Goal: Download file/media

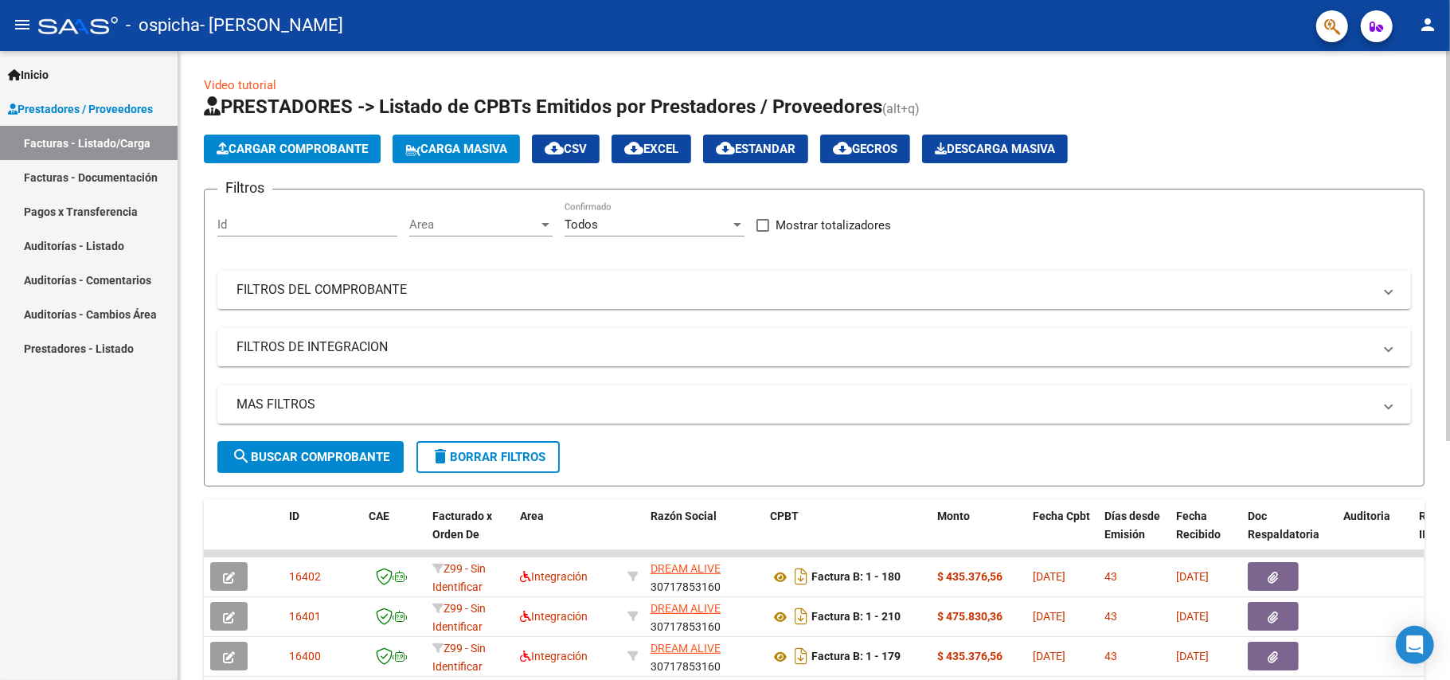
scroll to position [387, 0]
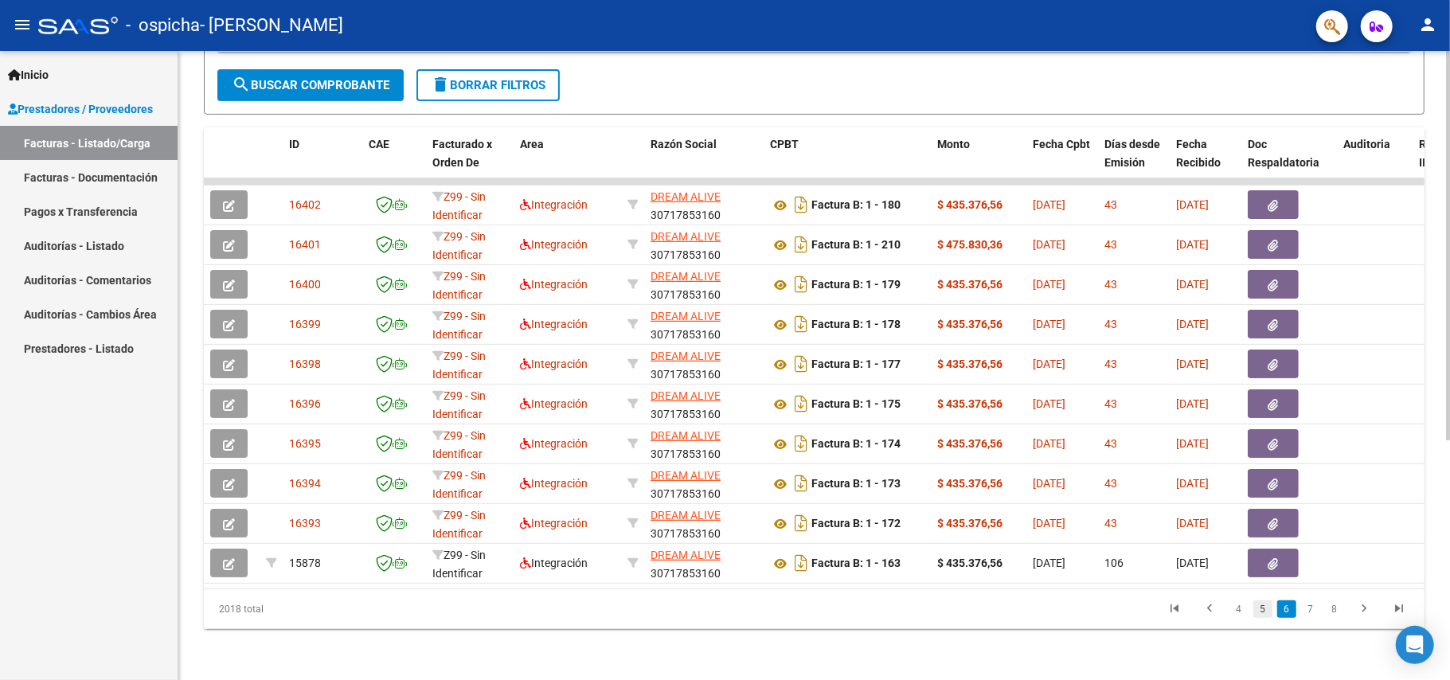
click at [1265, 609] on link "5" at bounding box center [1263, 609] width 19 height 18
click at [1261, 609] on link "4" at bounding box center [1263, 609] width 19 height 18
click at [1261, 607] on link "3" at bounding box center [1263, 609] width 19 height 18
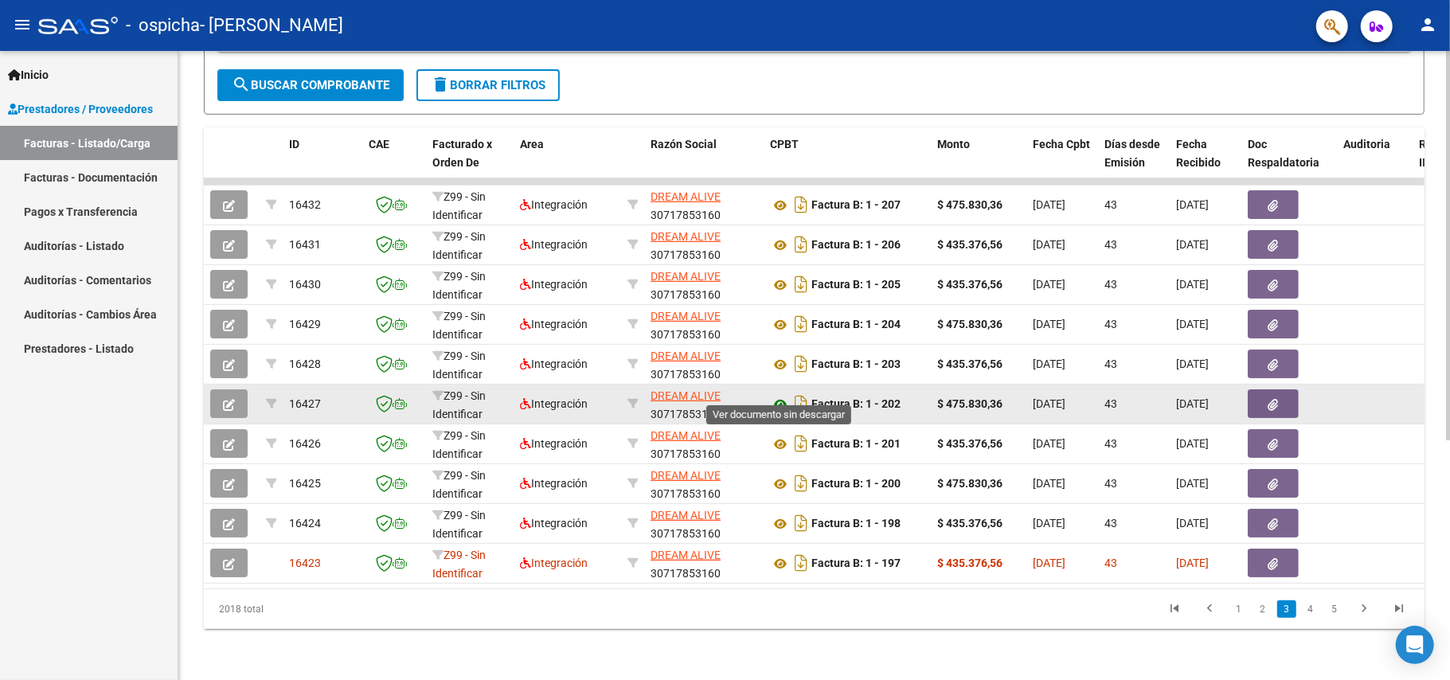
click at [782, 395] on icon at bounding box center [780, 404] width 21 height 19
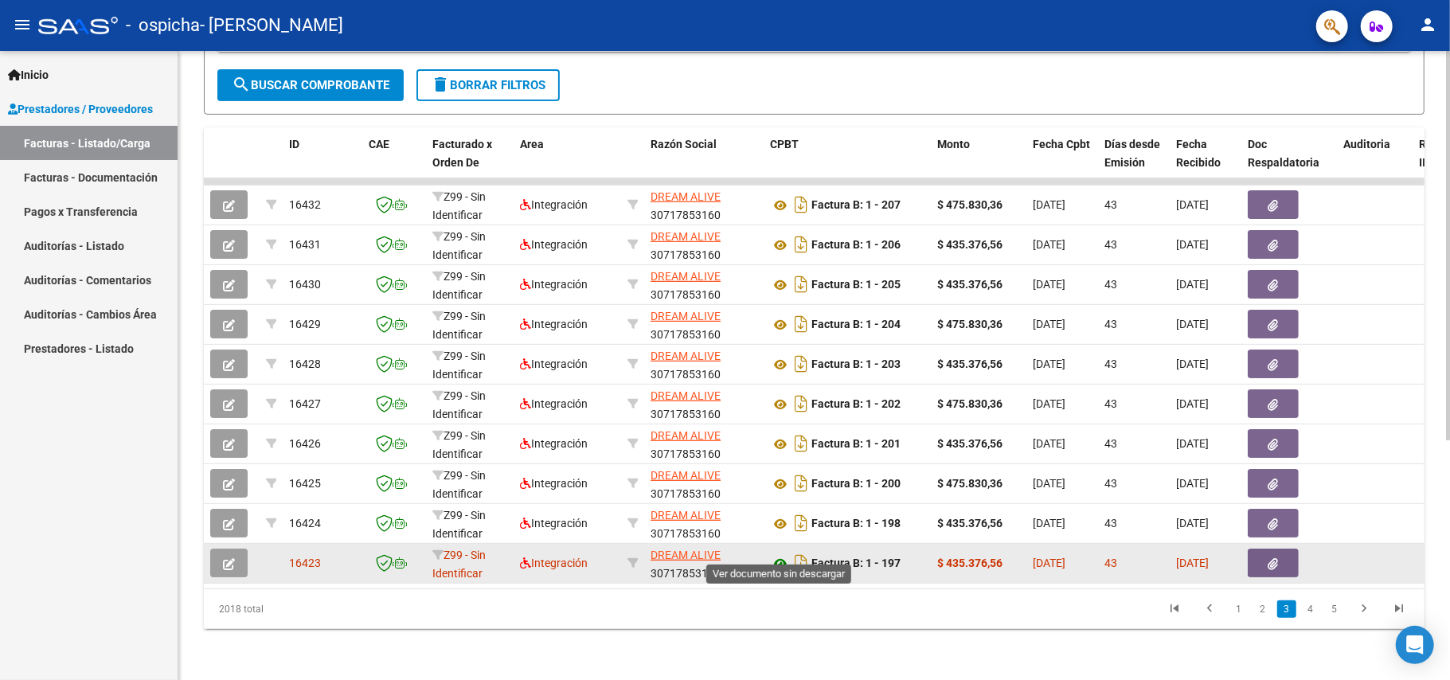
click at [782, 554] on icon at bounding box center [780, 563] width 21 height 19
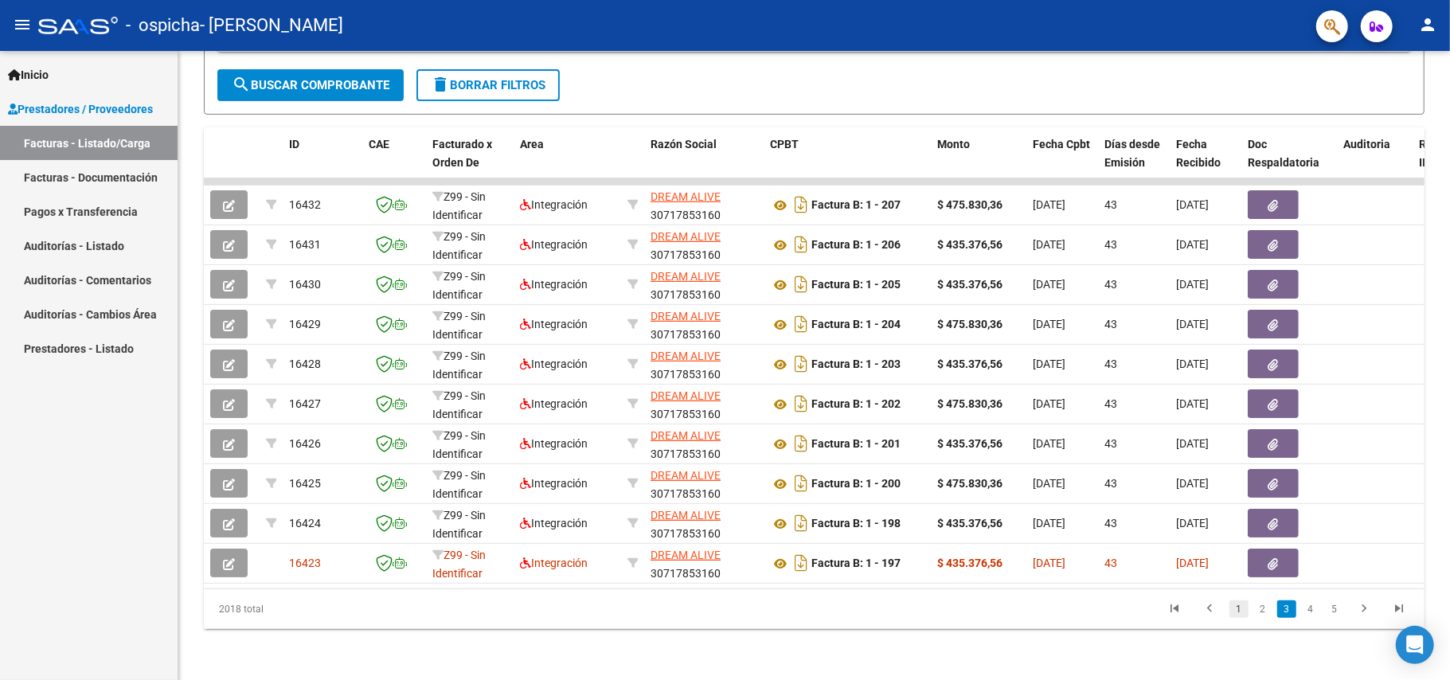
click at [1238, 606] on link "1" at bounding box center [1239, 609] width 19 height 18
click at [1265, 612] on link "2" at bounding box center [1263, 609] width 19 height 18
click at [1238, 607] on link "1" at bounding box center [1239, 609] width 19 height 18
click at [1255, 612] on link "2" at bounding box center [1263, 609] width 19 height 18
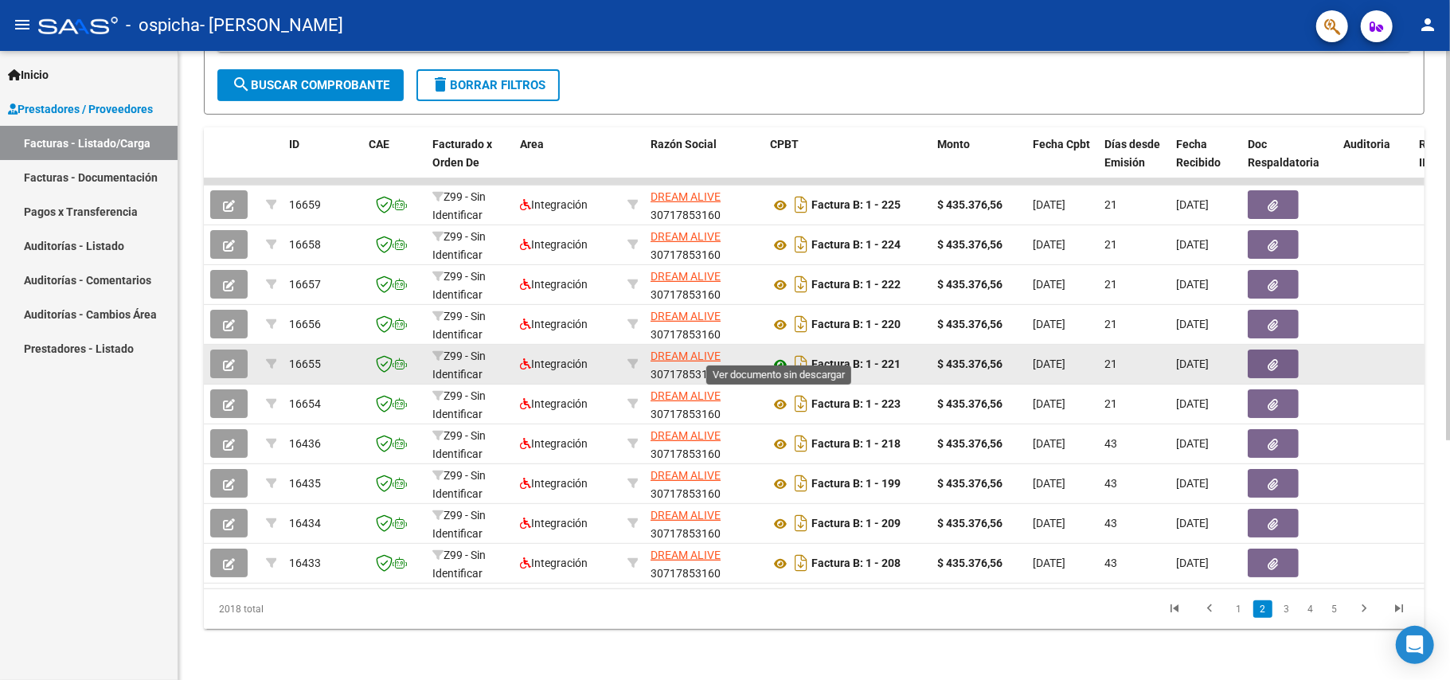
click at [777, 355] on icon at bounding box center [780, 364] width 21 height 19
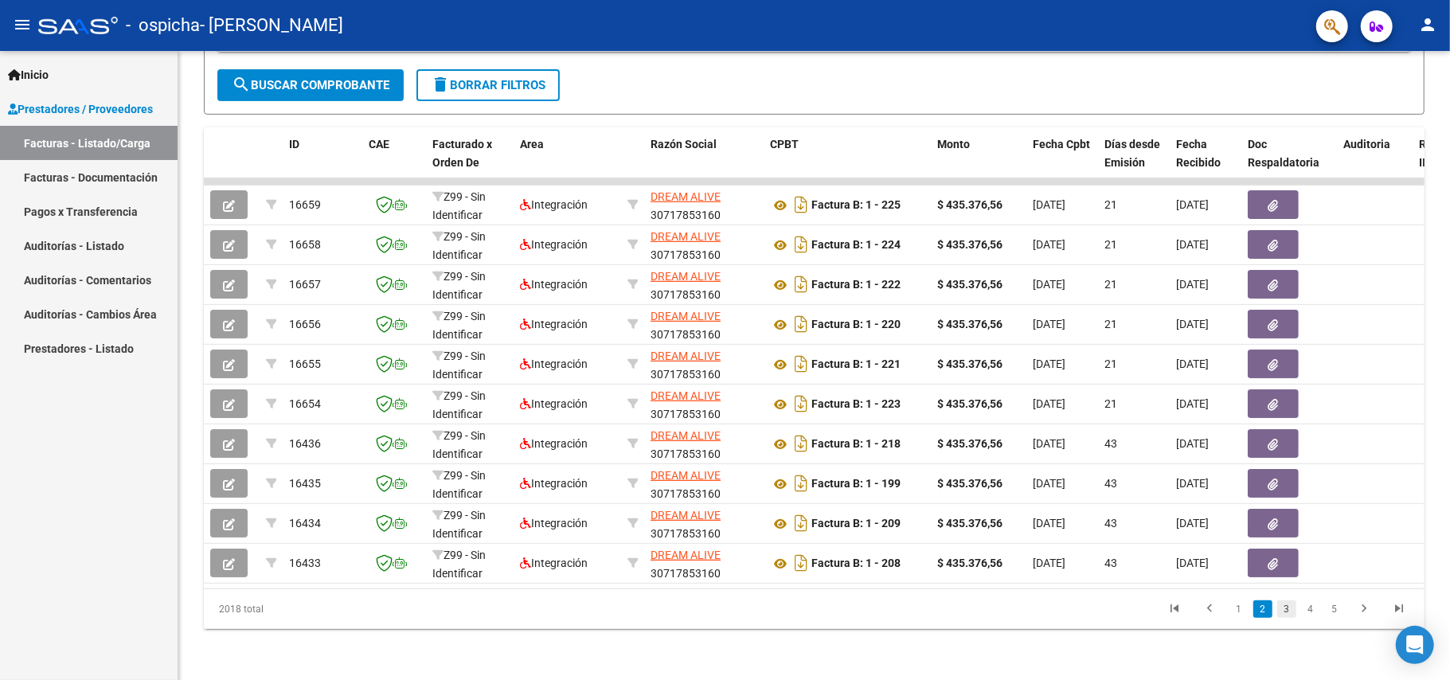
click at [1287, 610] on link "3" at bounding box center [1286, 609] width 19 height 18
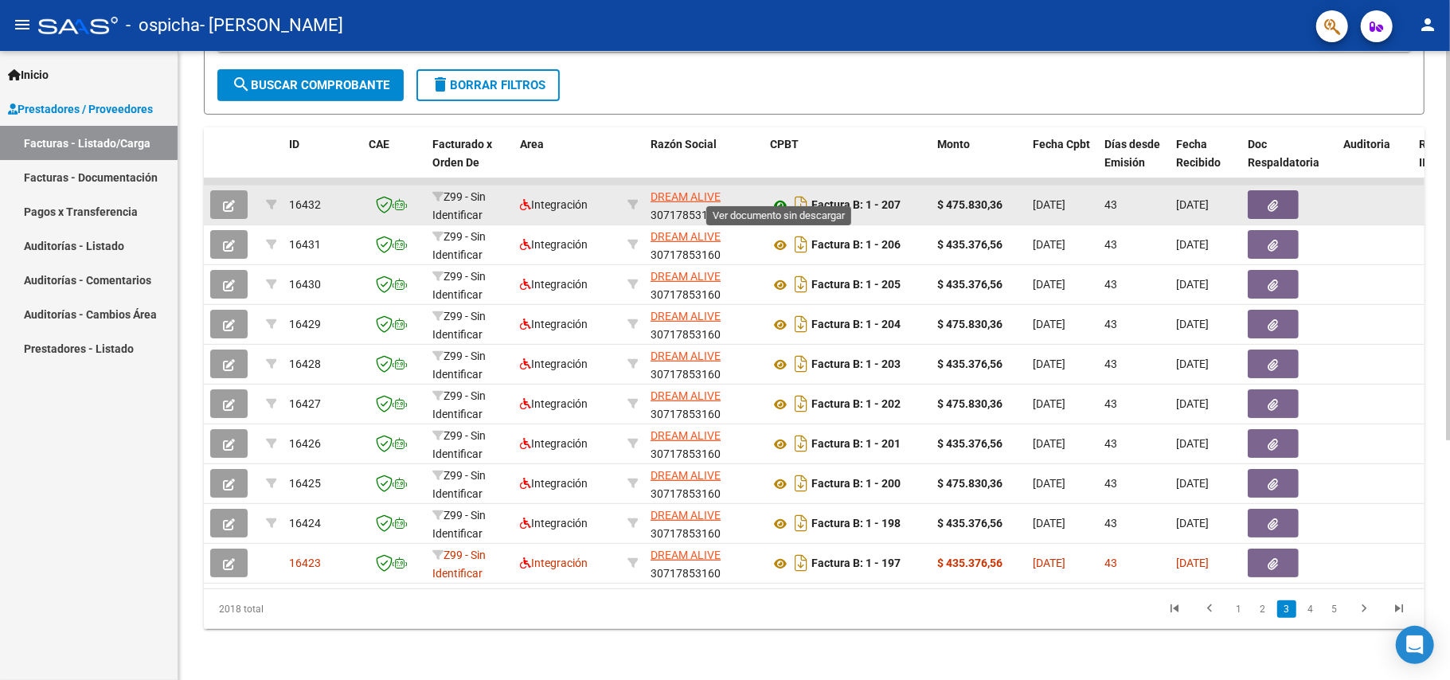
click at [782, 196] on icon at bounding box center [780, 205] width 21 height 19
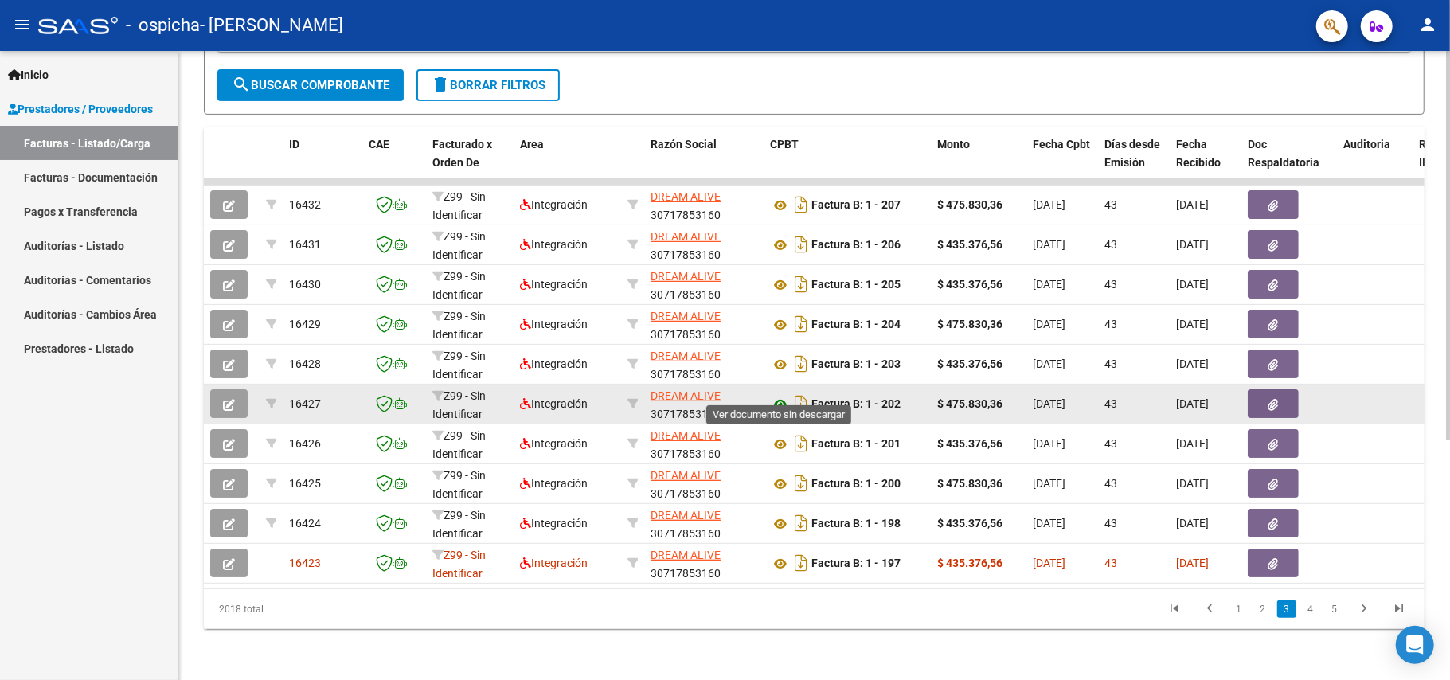
click at [782, 395] on icon at bounding box center [780, 404] width 21 height 19
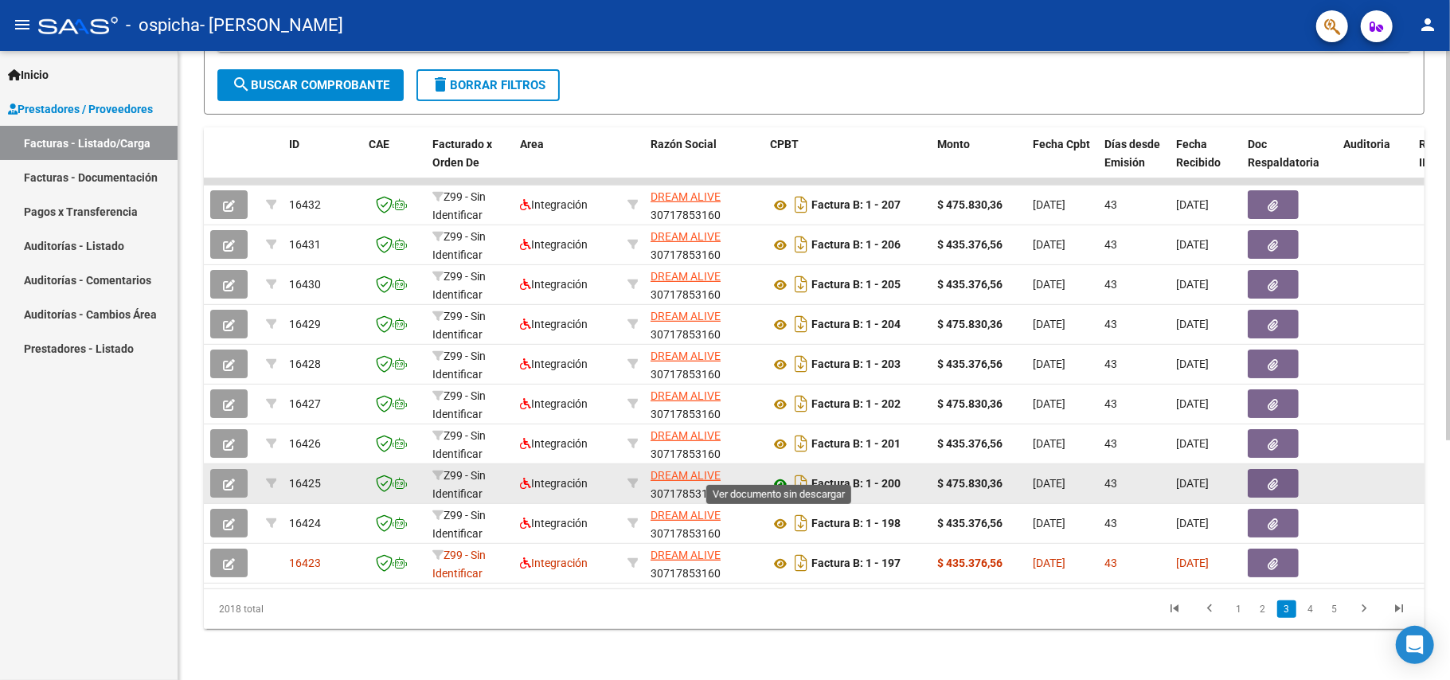
click at [782, 475] on icon at bounding box center [780, 484] width 21 height 19
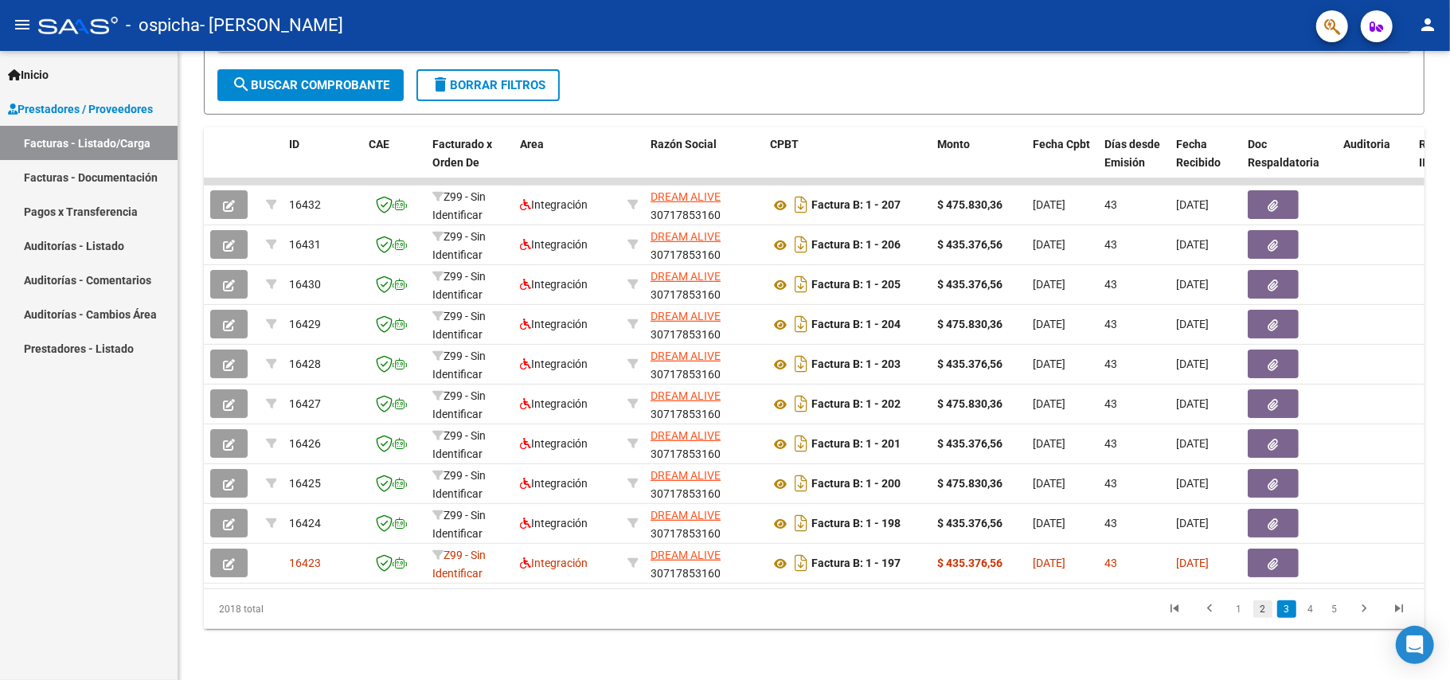
click at [1259, 604] on link "2" at bounding box center [1263, 609] width 19 height 18
click at [1237, 609] on link "1" at bounding box center [1239, 609] width 19 height 18
click at [1214, 605] on icon "go to previous page" at bounding box center [1209, 610] width 21 height 19
click at [1262, 612] on link "2" at bounding box center [1263, 609] width 19 height 18
click at [1281, 608] on link "3" at bounding box center [1286, 609] width 19 height 18
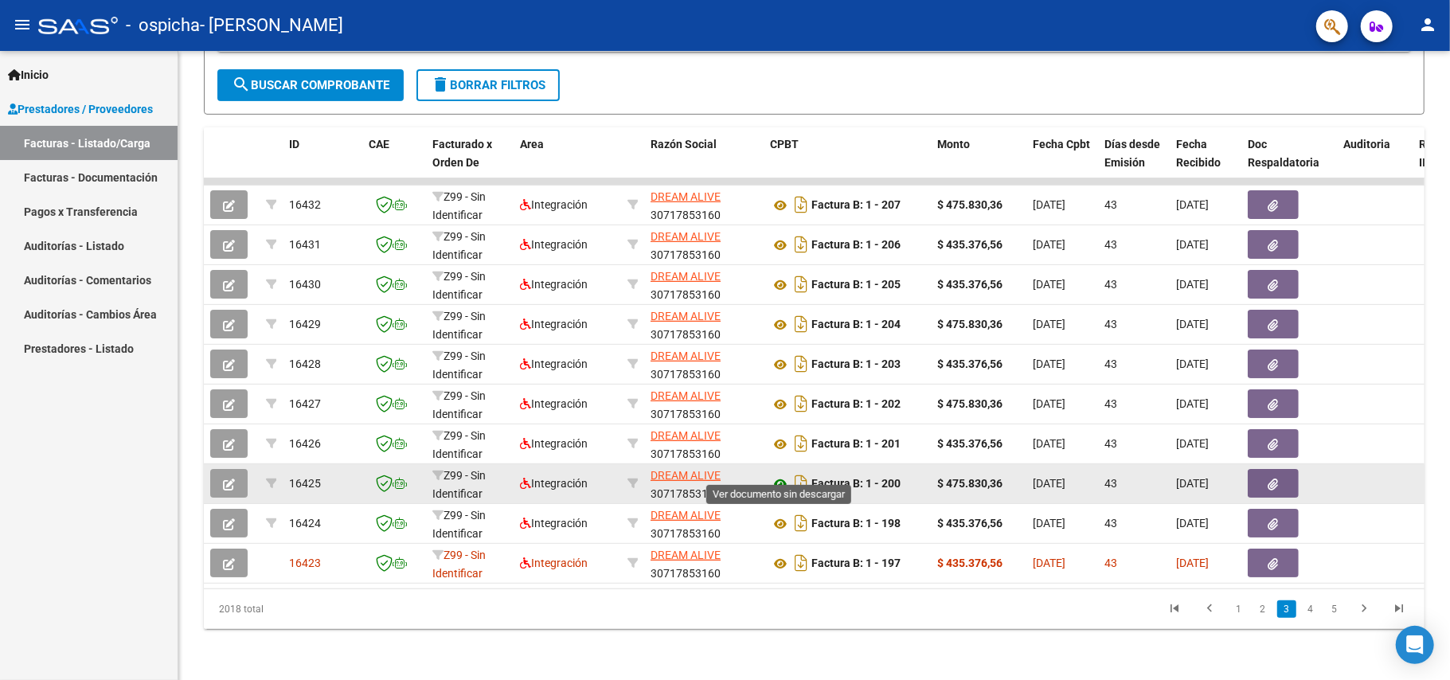
click at [778, 475] on icon at bounding box center [780, 484] width 21 height 19
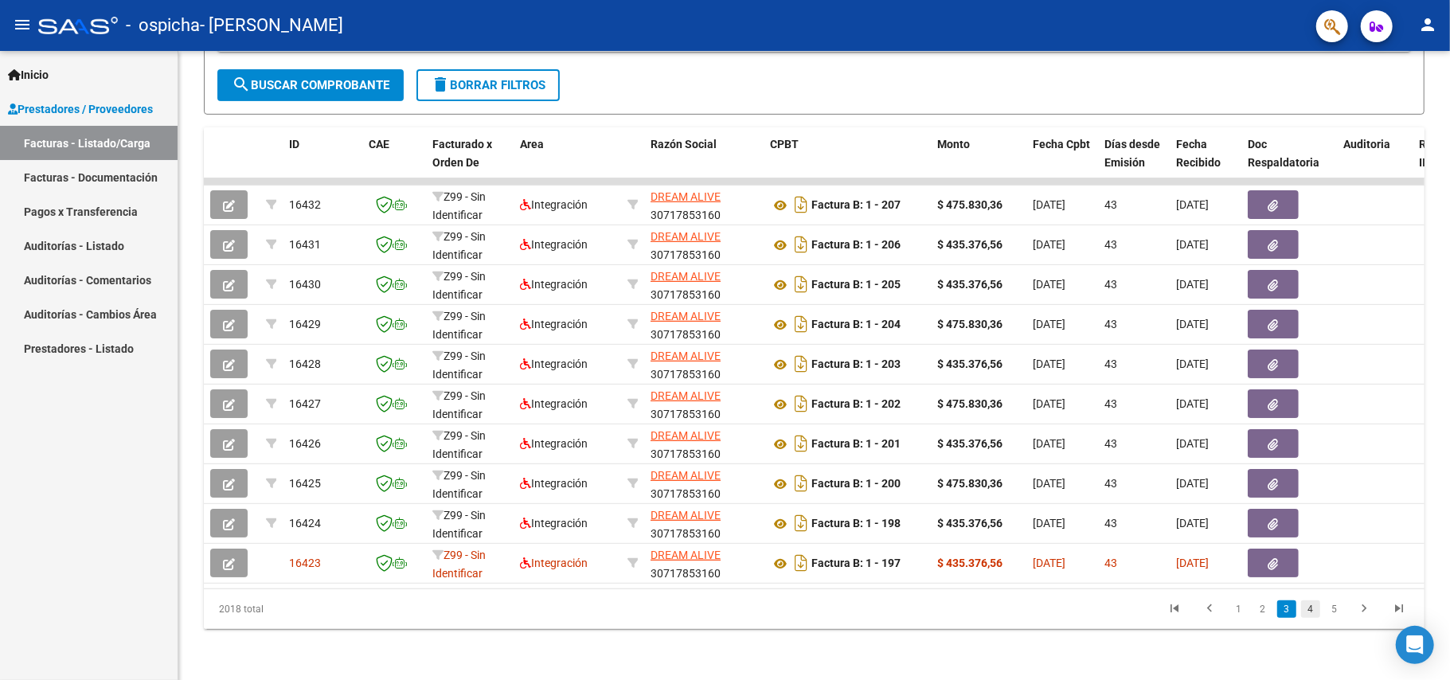
click at [1309, 610] on link "4" at bounding box center [1310, 609] width 19 height 18
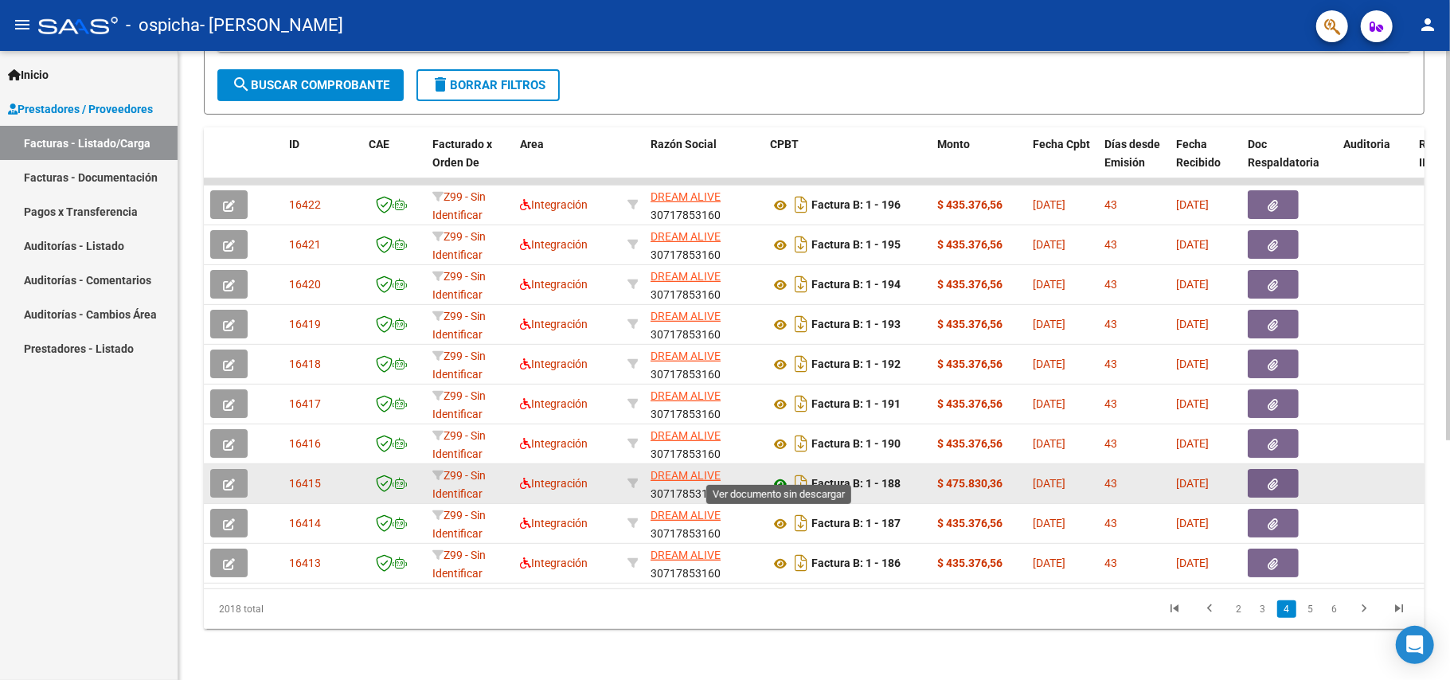
click at [781, 475] on icon at bounding box center [780, 484] width 21 height 19
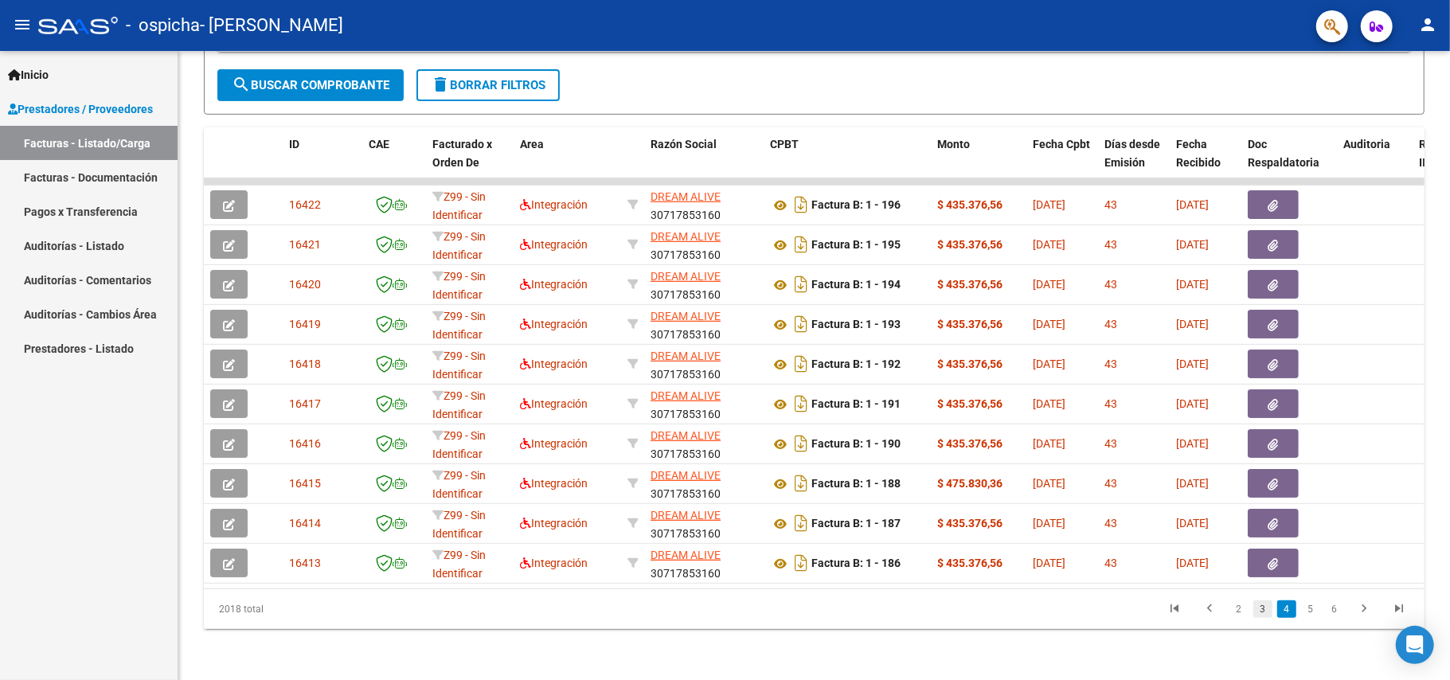
click at [1260, 613] on link "3" at bounding box center [1263, 609] width 19 height 18
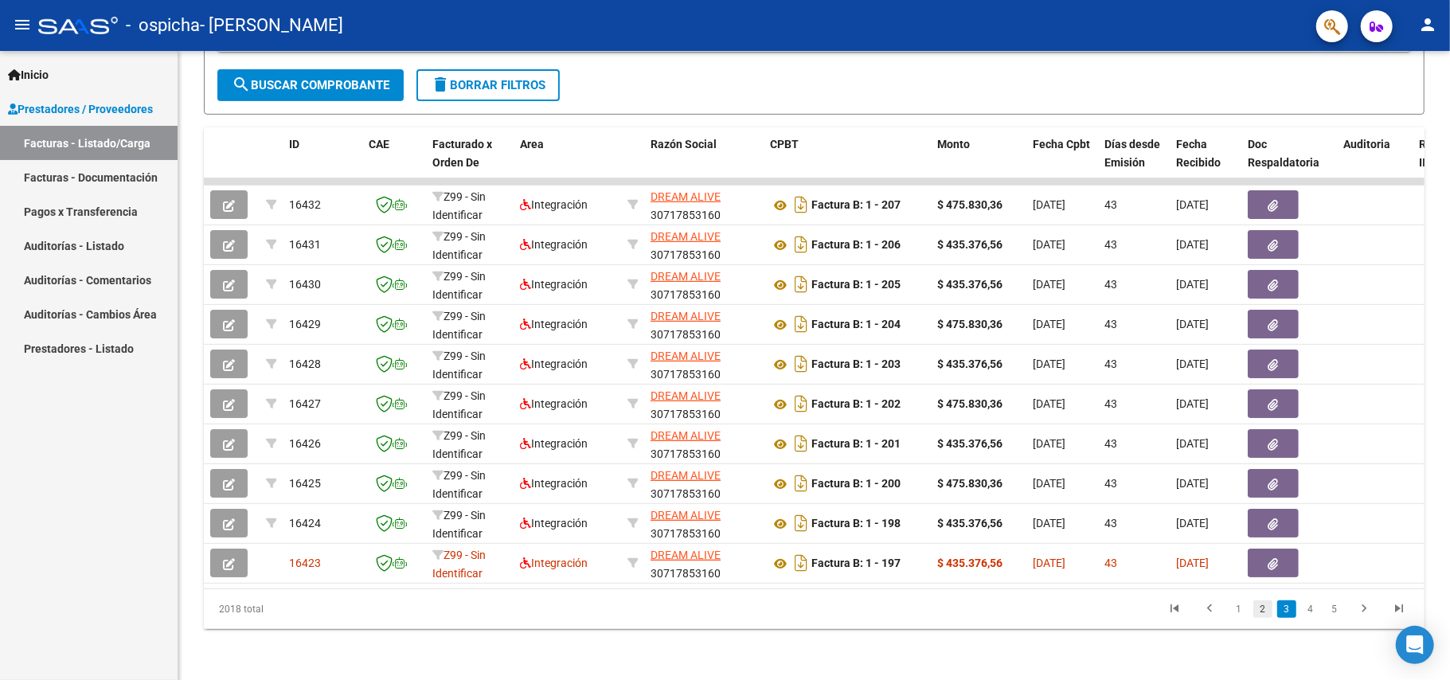
click at [1260, 610] on link "2" at bounding box center [1263, 609] width 19 height 18
click at [1240, 612] on link "1" at bounding box center [1239, 609] width 19 height 18
click at [1260, 608] on link "2" at bounding box center [1263, 609] width 19 height 18
click at [1288, 608] on link "3" at bounding box center [1286, 609] width 19 height 18
click at [1310, 608] on link "4" at bounding box center [1310, 609] width 19 height 18
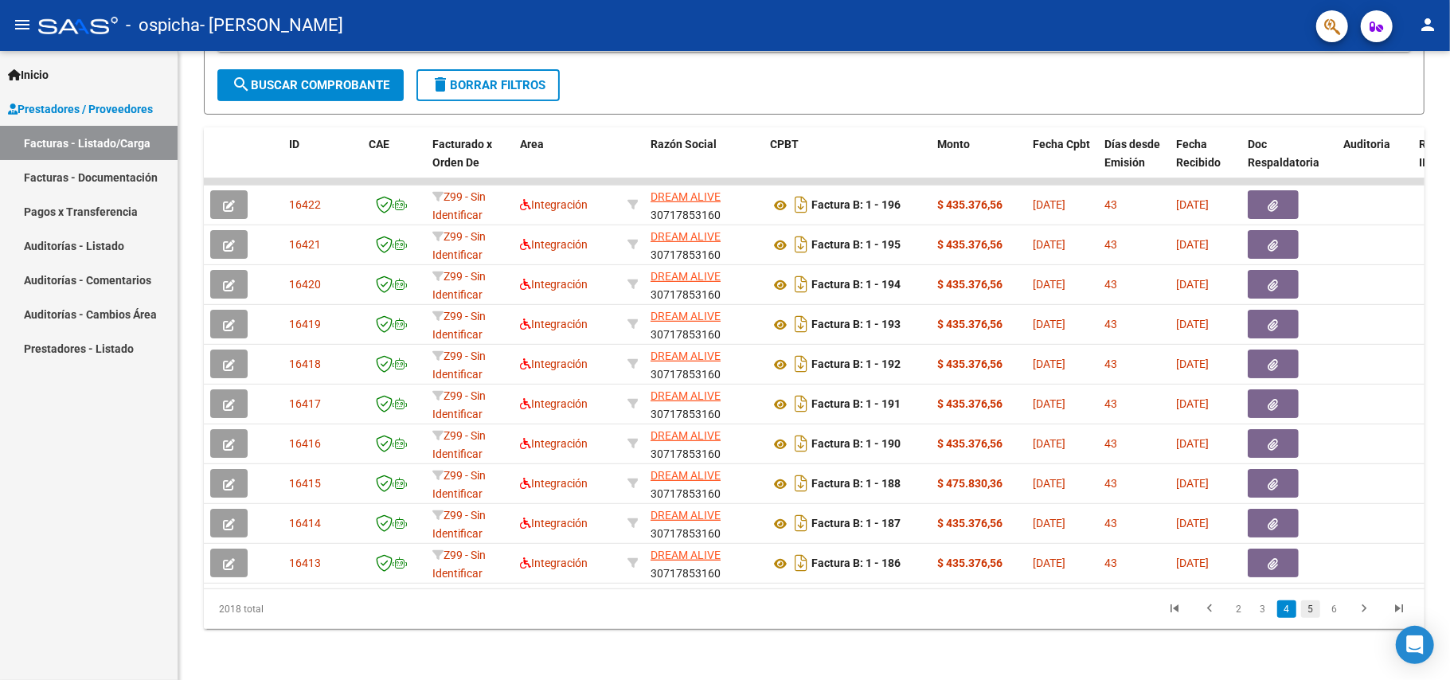
click at [1310, 610] on link "5" at bounding box center [1310, 609] width 19 height 18
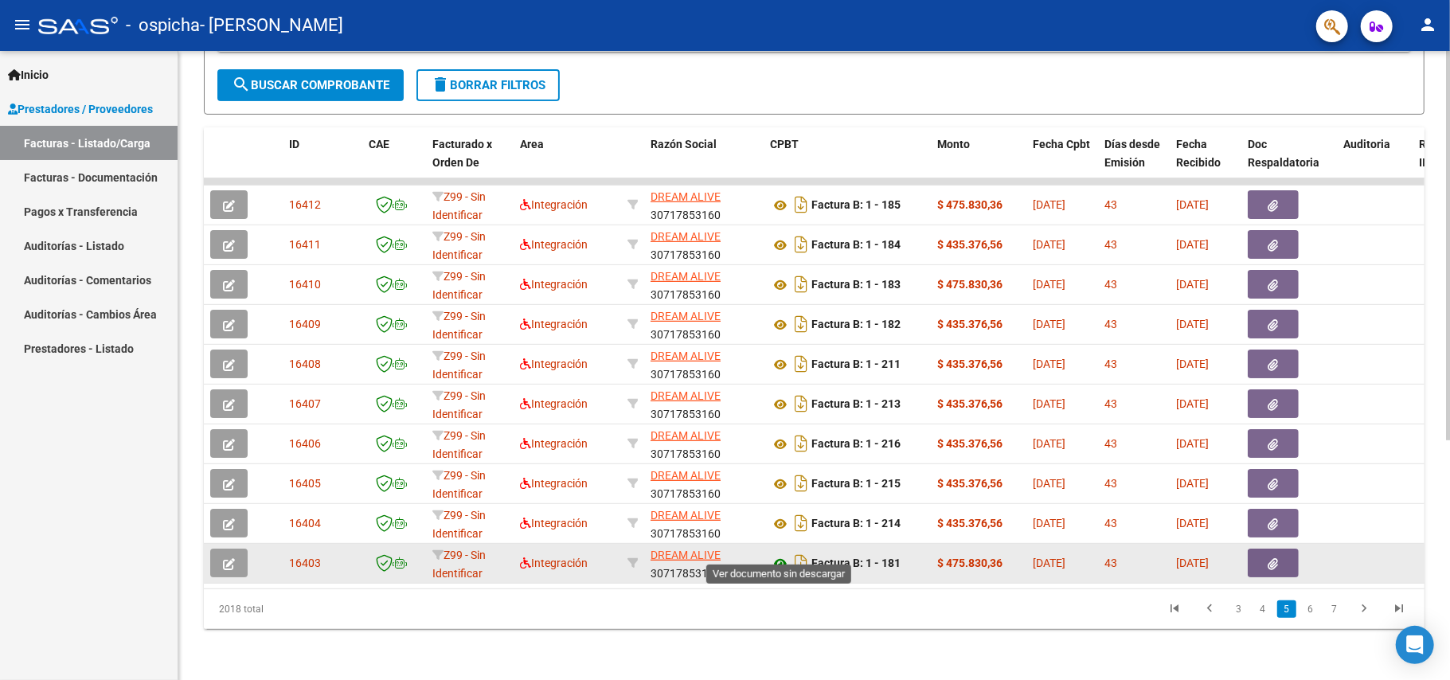
click at [779, 554] on icon at bounding box center [780, 563] width 21 height 19
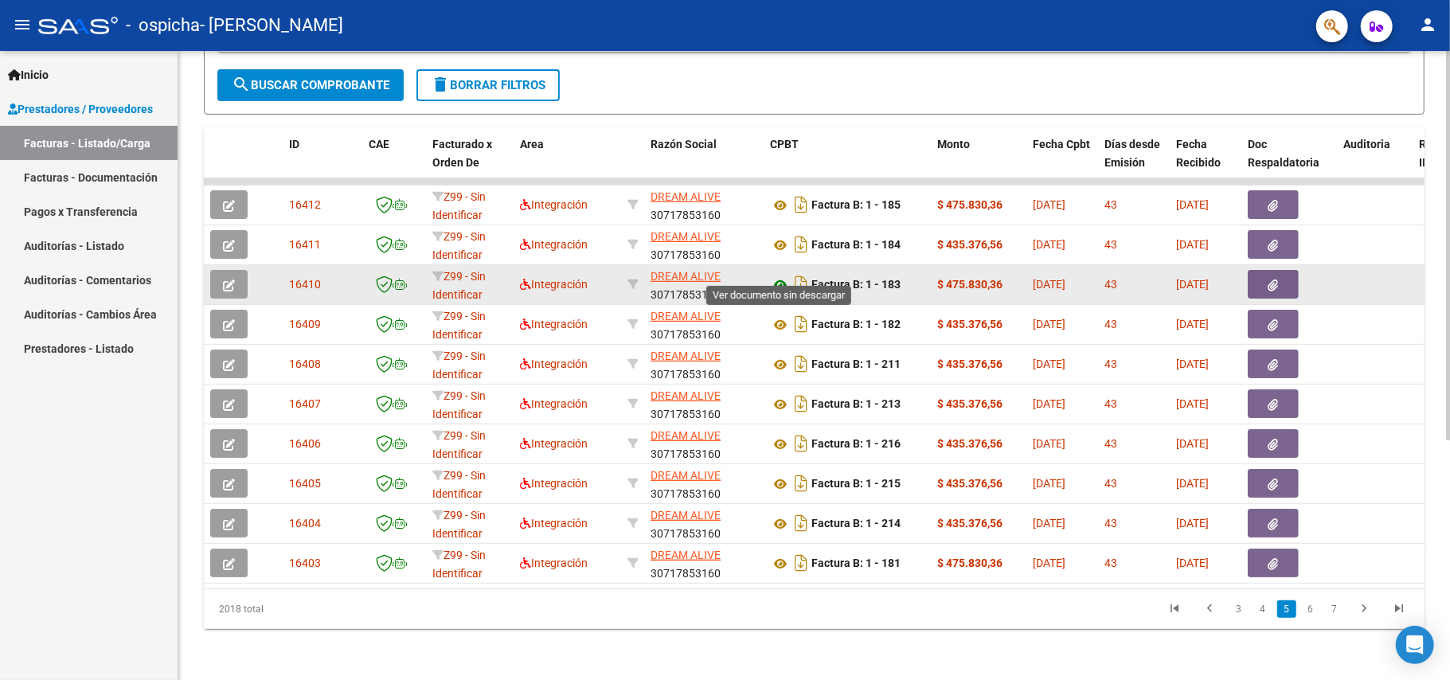
click at [779, 276] on icon at bounding box center [780, 285] width 21 height 19
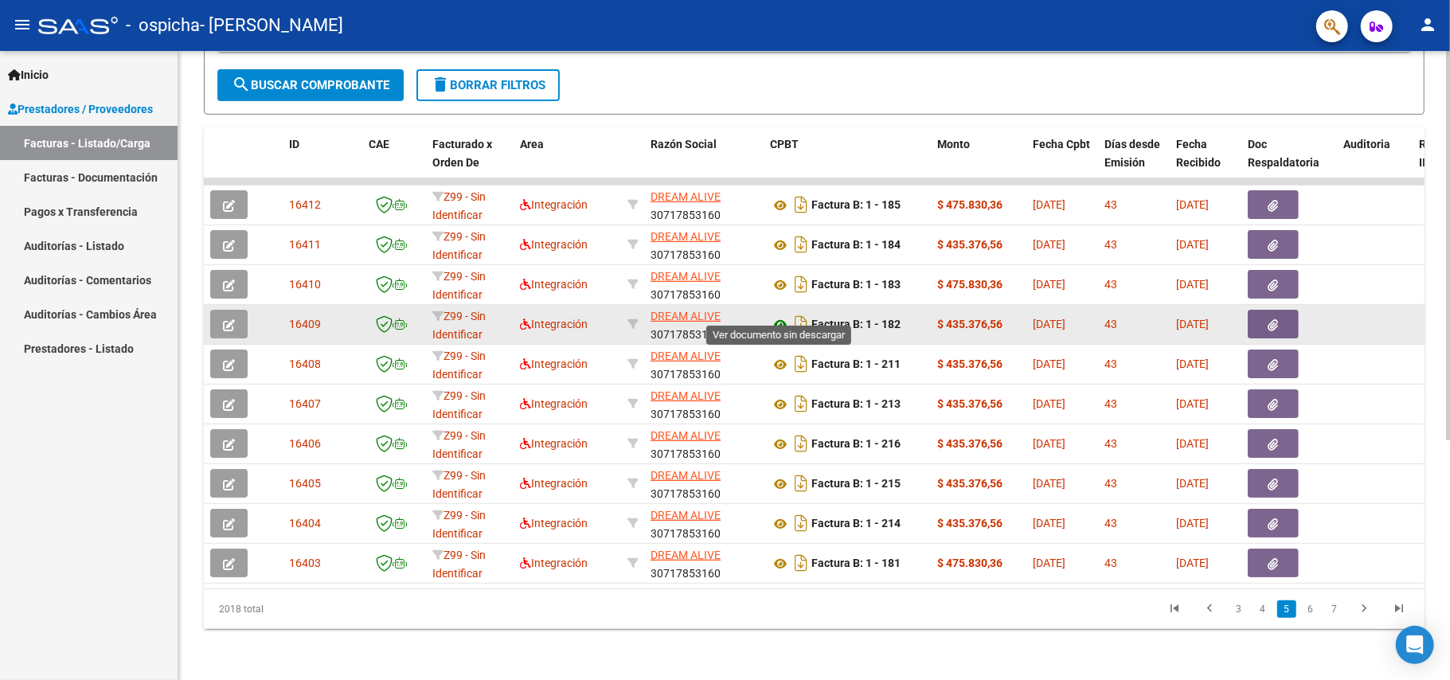
click at [776, 315] on icon at bounding box center [780, 324] width 21 height 19
